Goal: Check status: Check status

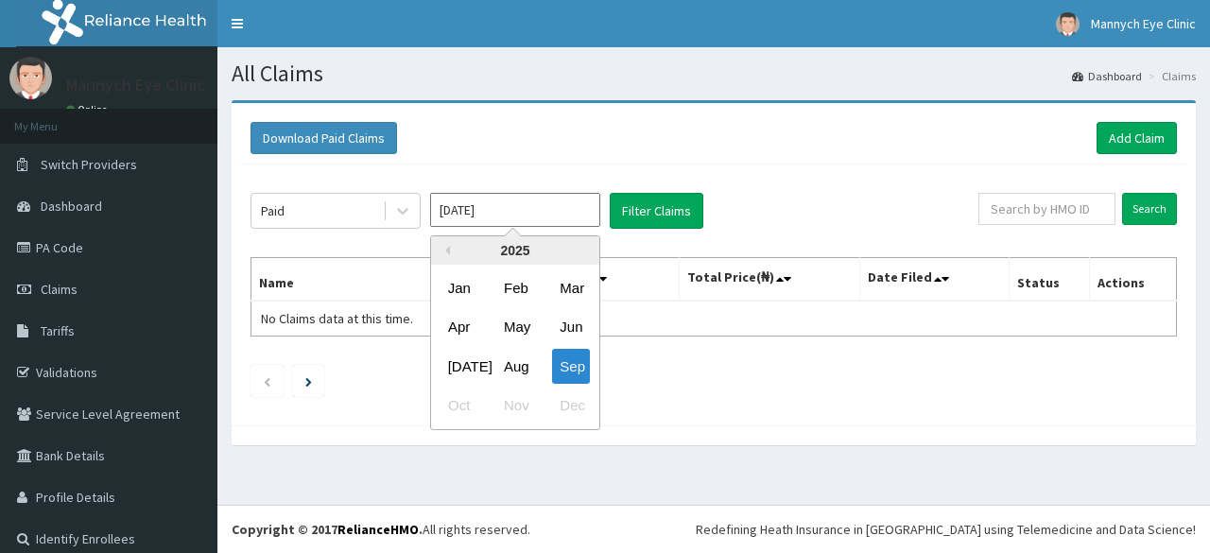
click at [576, 209] on input "[DATE]" at bounding box center [515, 210] width 170 height 34
click at [467, 364] on div "[DATE]" at bounding box center [460, 366] width 38 height 35
type input "[DATE]"
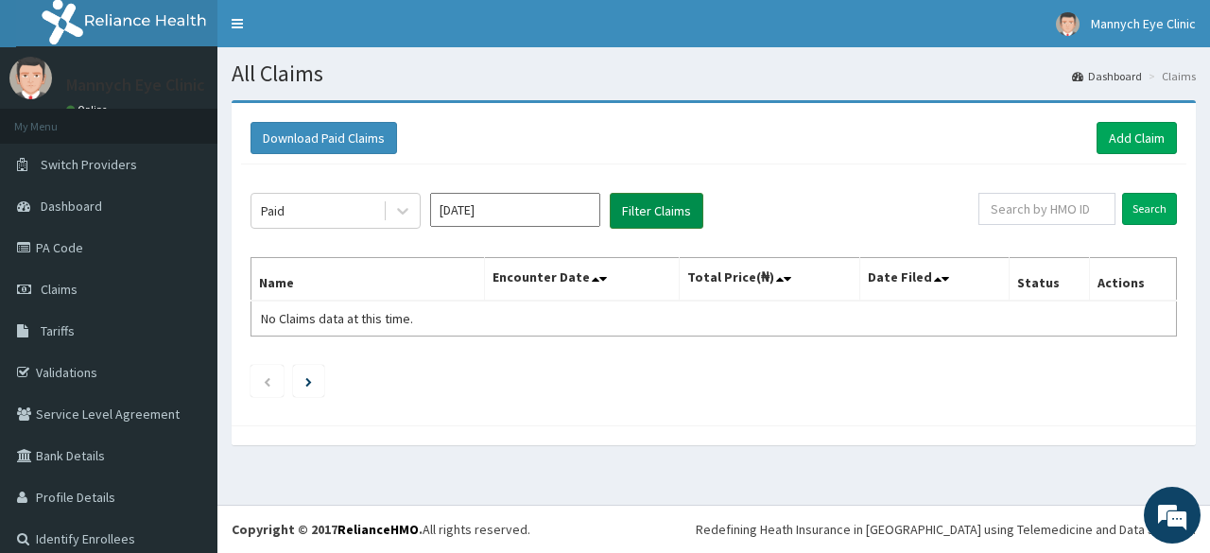
click at [679, 213] on button "Filter Claims" at bounding box center [657, 211] width 94 height 36
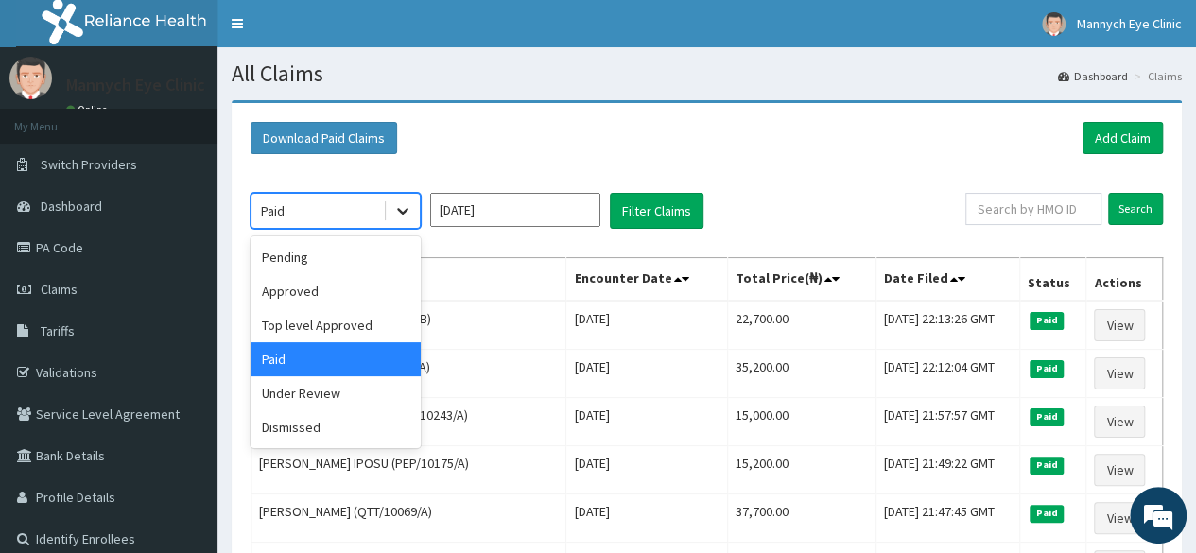
click at [403, 211] on icon at bounding box center [402, 210] width 19 height 19
click at [347, 322] on div "Top level Approved" at bounding box center [336, 325] width 170 height 34
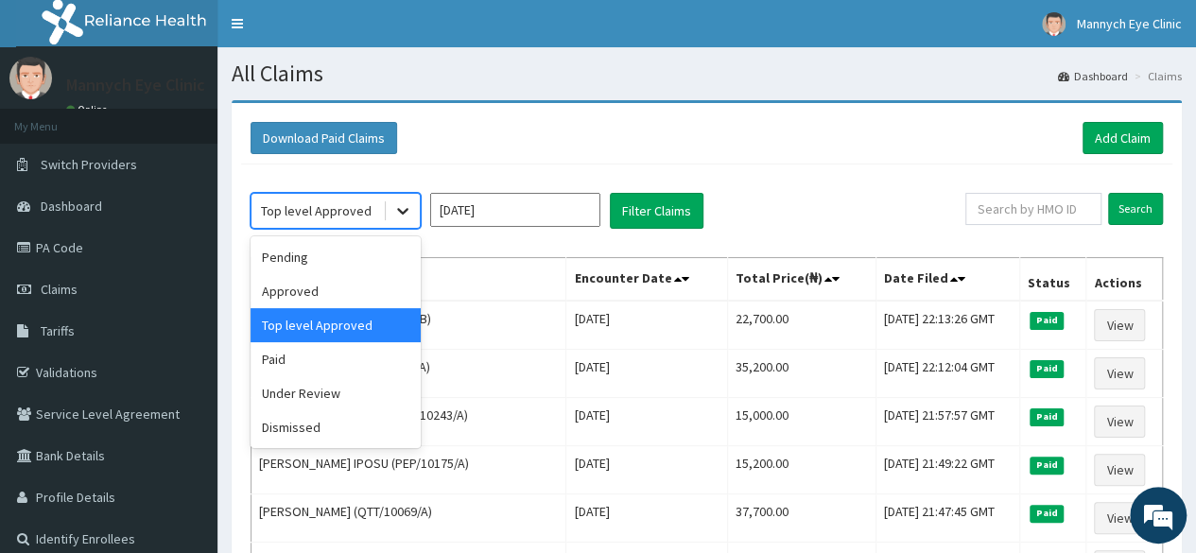
click at [395, 205] on icon at bounding box center [402, 210] width 19 height 19
click at [289, 245] on div "Pending" at bounding box center [336, 257] width 170 height 34
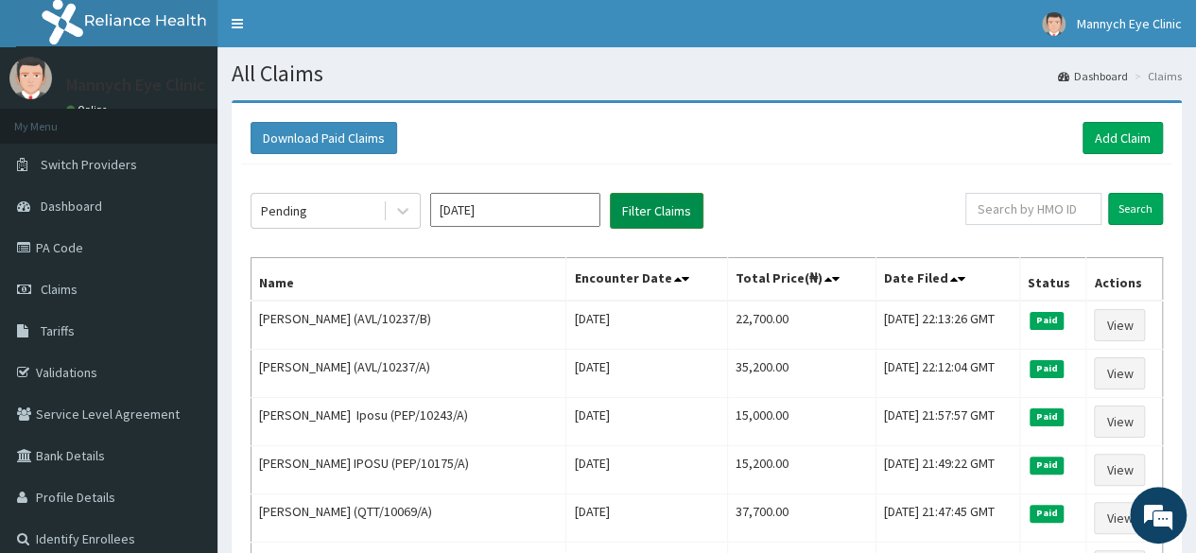
click at [643, 209] on button "Filter Claims" at bounding box center [657, 211] width 94 height 36
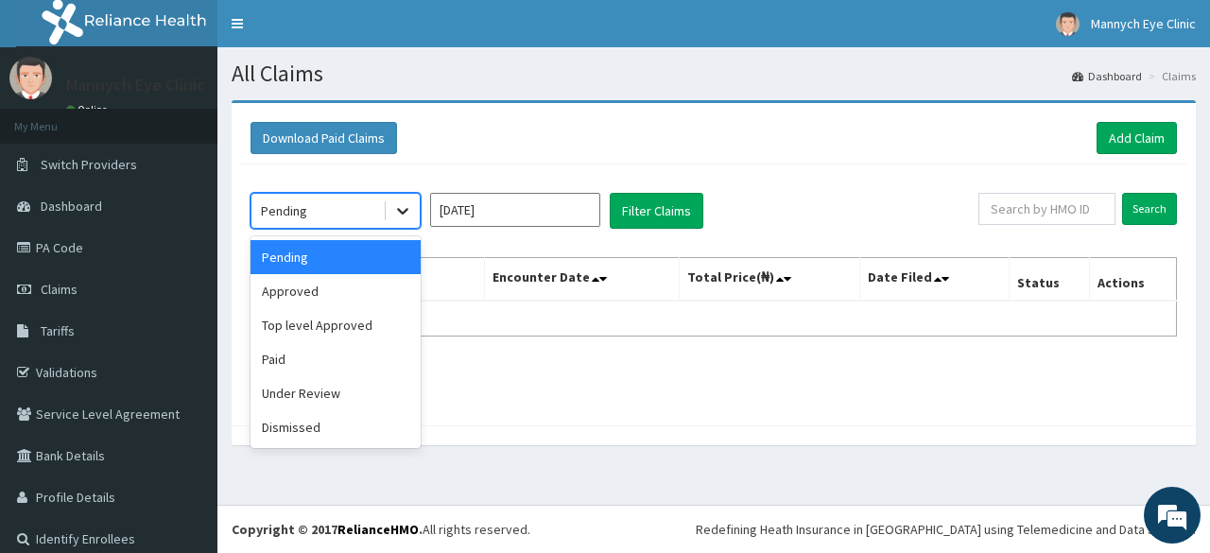
click at [398, 216] on icon at bounding box center [402, 210] width 19 height 19
click at [350, 291] on div "Approved" at bounding box center [336, 291] width 170 height 34
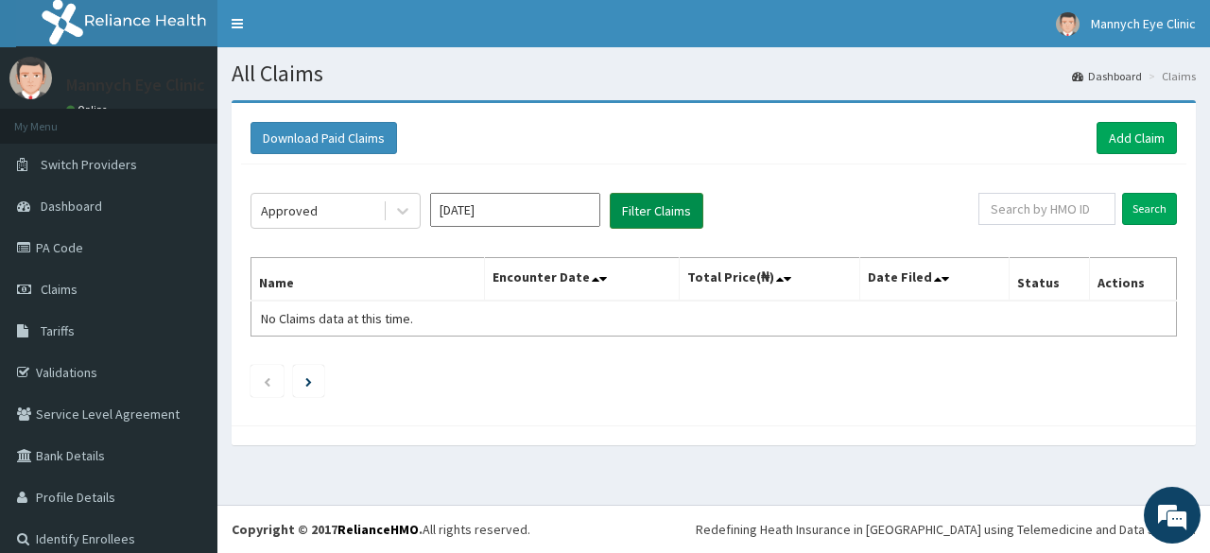
click at [660, 210] on button "Filter Claims" at bounding box center [657, 211] width 94 height 36
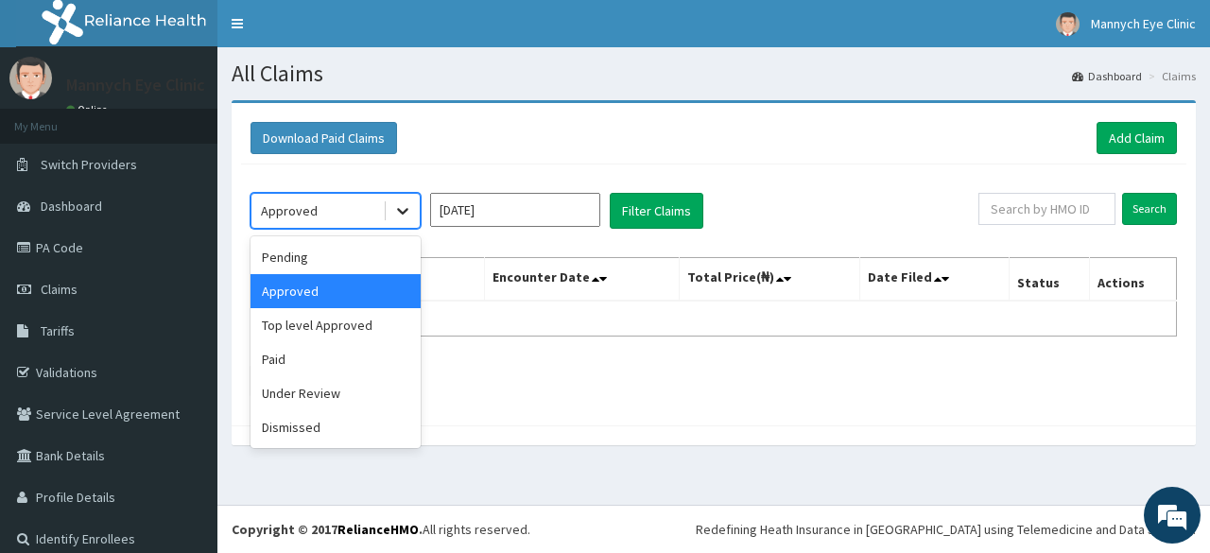
click at [408, 211] on icon at bounding box center [402, 210] width 19 height 19
click at [369, 334] on div "Top level Approved" at bounding box center [336, 325] width 170 height 34
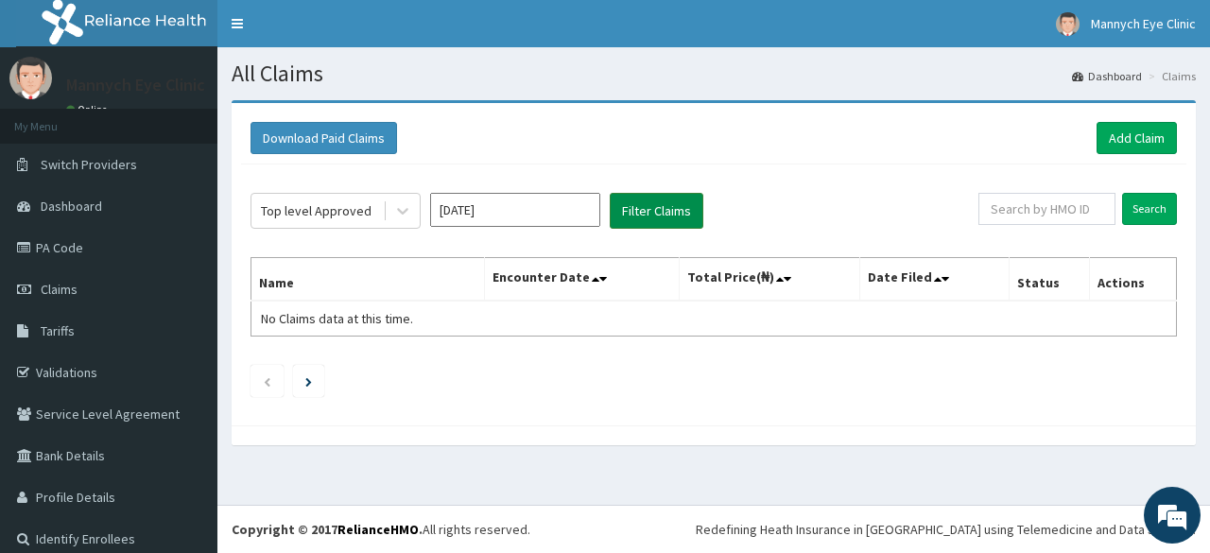
click at [653, 201] on button "Filter Claims" at bounding box center [657, 211] width 94 height 36
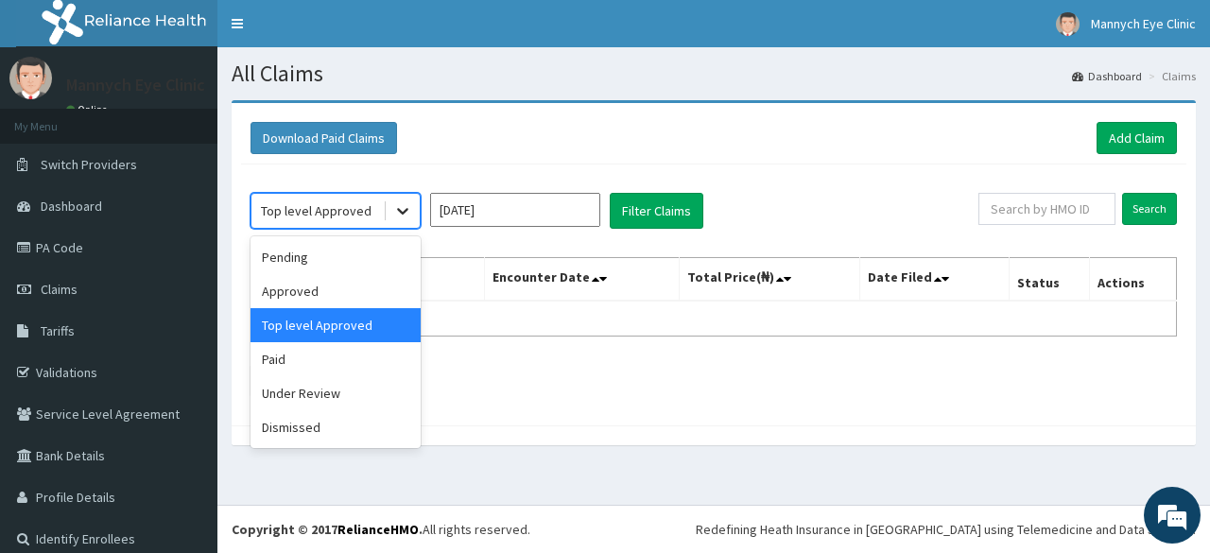
click at [404, 213] on icon at bounding box center [402, 210] width 19 height 19
click at [333, 398] on div "Under Review" at bounding box center [336, 393] width 170 height 34
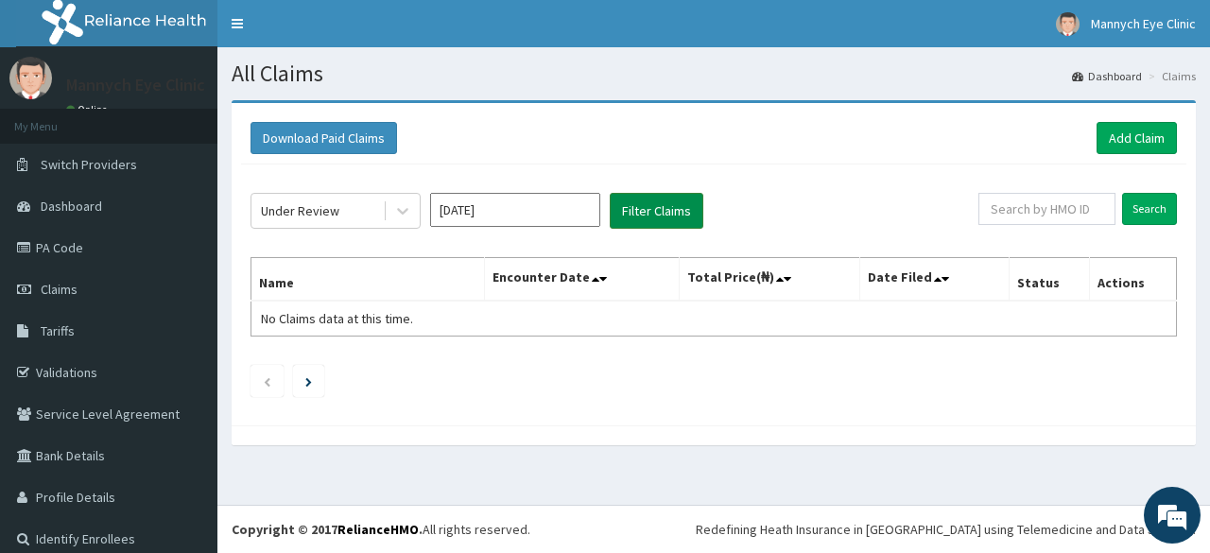
click at [639, 217] on button "Filter Claims" at bounding box center [657, 211] width 94 height 36
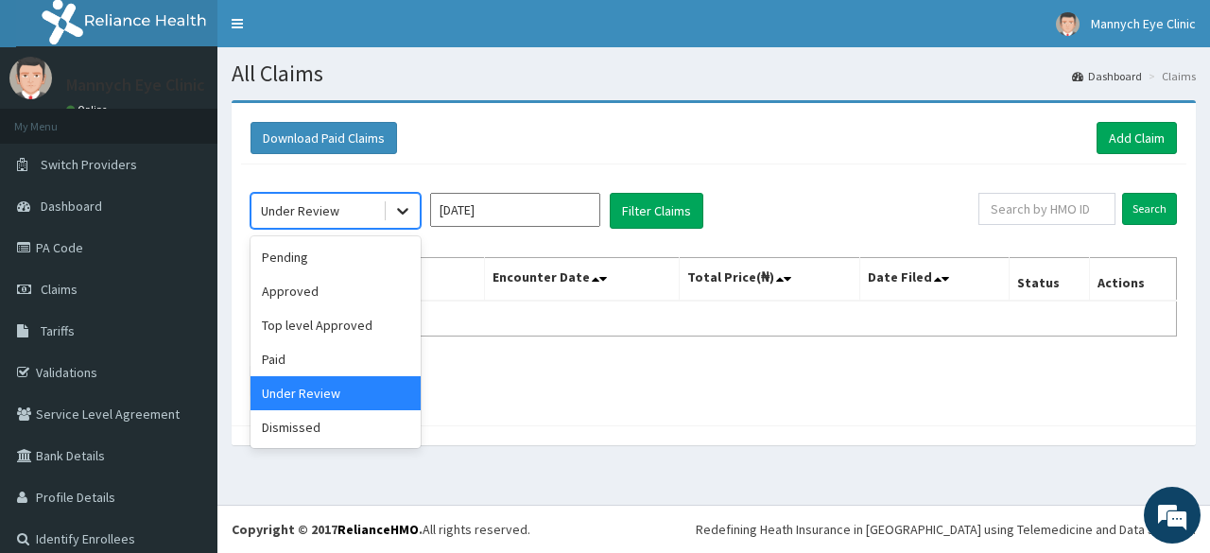
click at [403, 203] on icon at bounding box center [402, 210] width 19 height 19
click at [314, 430] on div "Dismissed" at bounding box center [336, 427] width 170 height 34
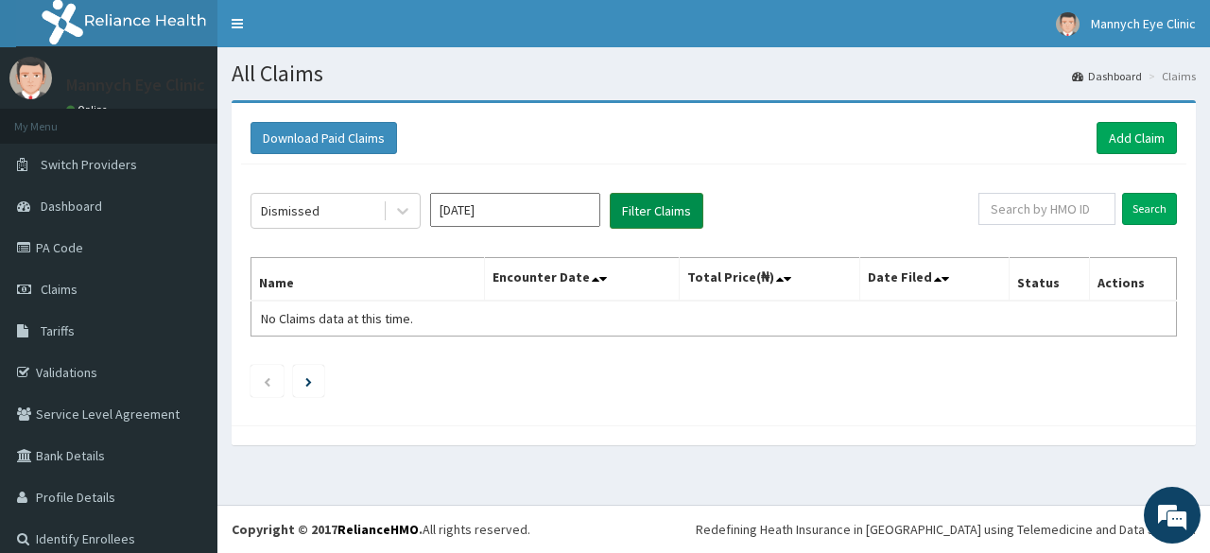
click at [637, 222] on button "Filter Claims" at bounding box center [657, 211] width 94 height 36
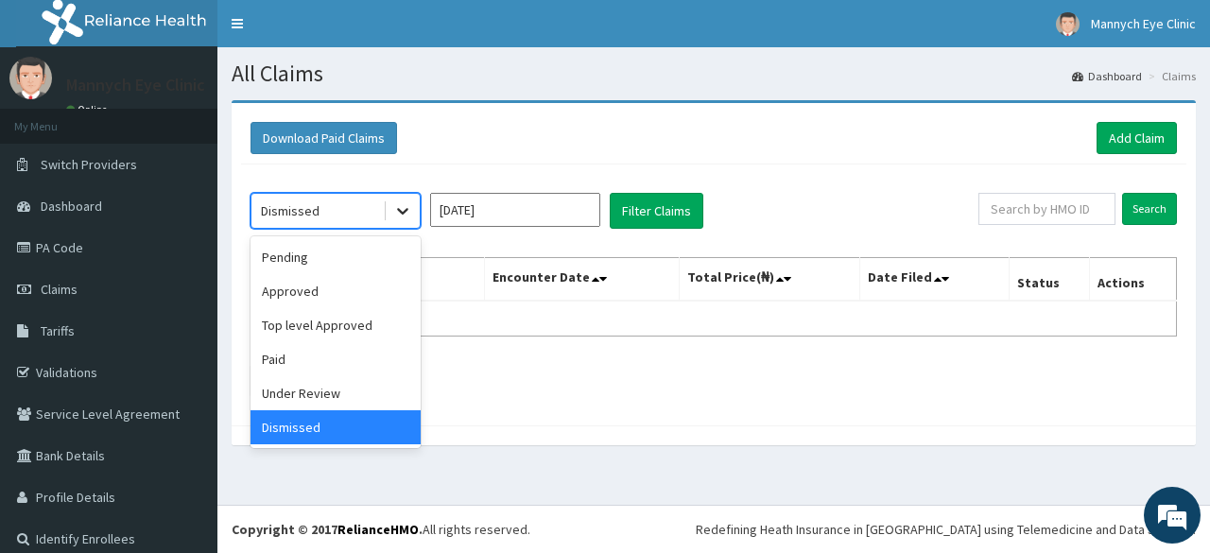
click at [393, 211] on icon at bounding box center [402, 210] width 19 height 19
click at [307, 369] on div "Paid" at bounding box center [336, 359] width 170 height 34
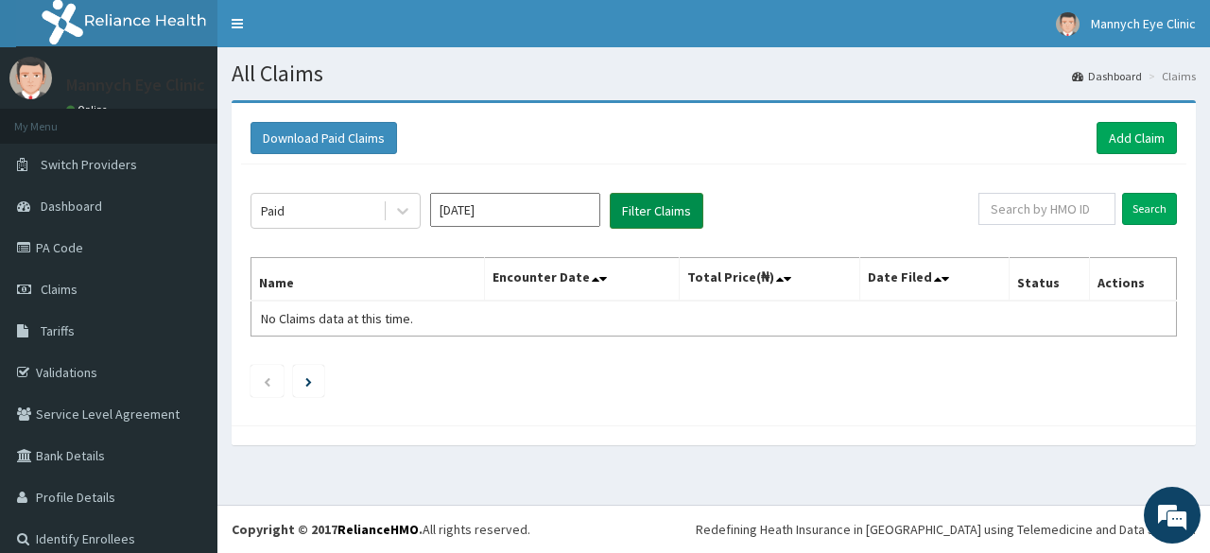
click at [641, 210] on button "Filter Claims" at bounding box center [657, 211] width 94 height 36
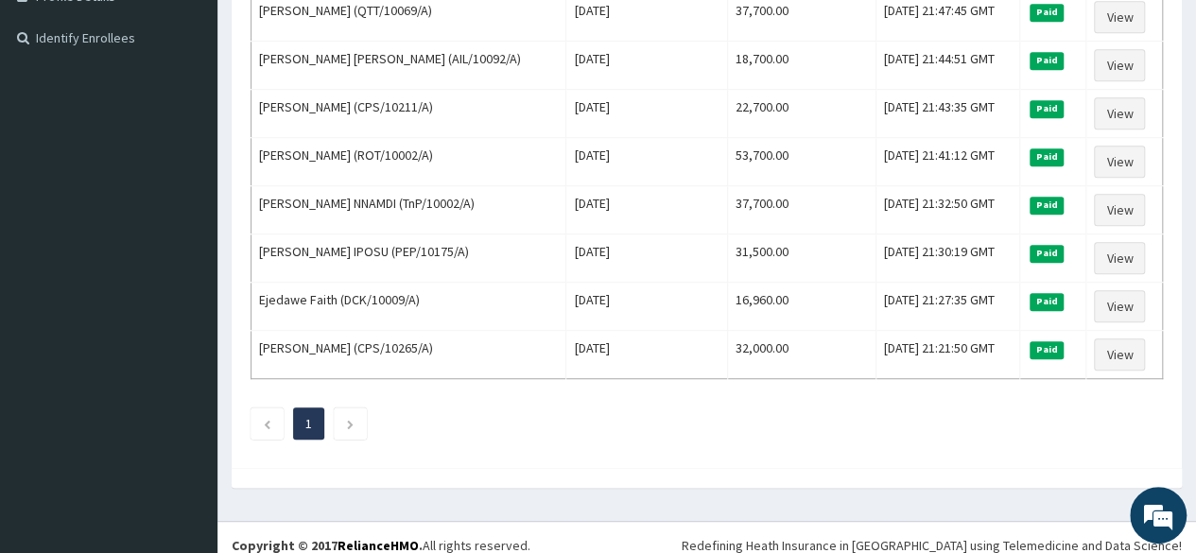
scroll to position [487, 0]
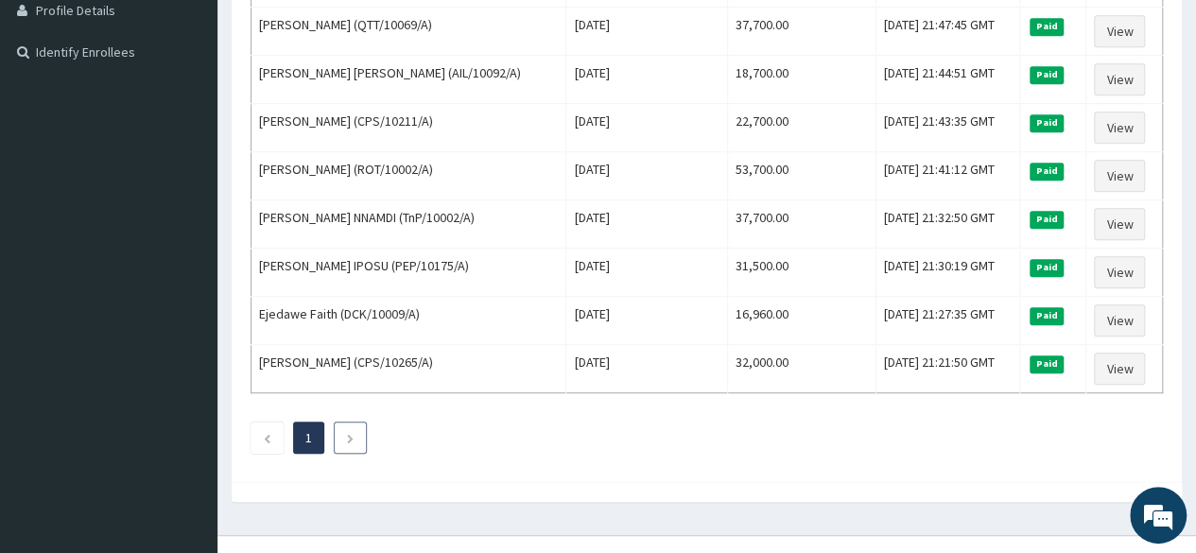
click at [355, 429] on link "Next page" at bounding box center [350, 437] width 9 height 17
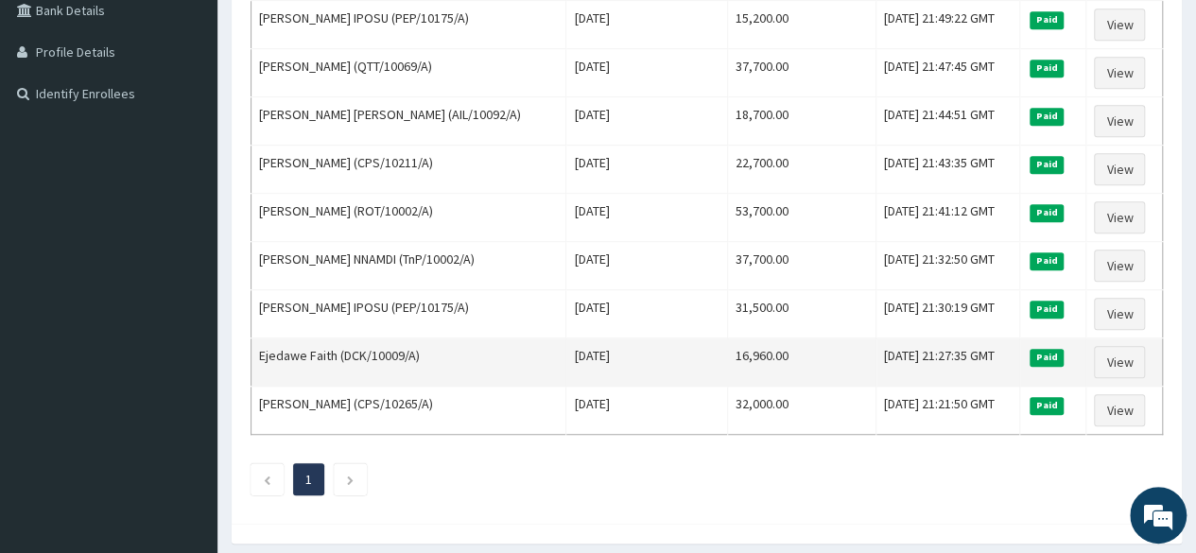
scroll to position [446, 0]
